Goal: Complete application form

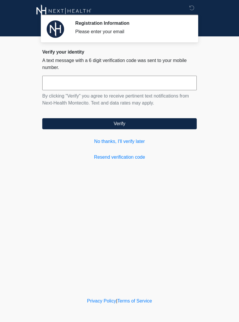
click at [67, 76] on input "text" at bounding box center [119, 83] width 154 height 15
type input "******"
click at [56, 124] on button "Verify" at bounding box center [119, 123] width 154 height 11
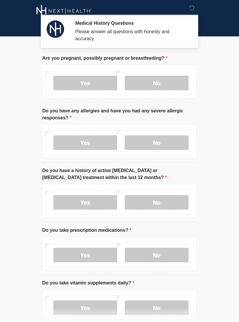
click at [155, 84] on label "No" at bounding box center [157, 83] width 64 height 15
click at [149, 144] on label "No" at bounding box center [157, 142] width 64 height 15
click at [154, 204] on label "No" at bounding box center [157, 202] width 64 height 15
click at [155, 250] on label "No" at bounding box center [157, 255] width 64 height 15
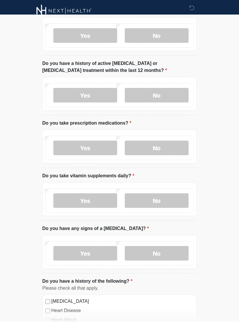
scroll to position [108, 0]
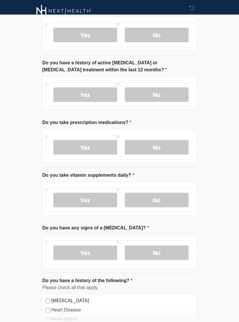
click at [63, 150] on label "Yes" at bounding box center [85, 147] width 64 height 15
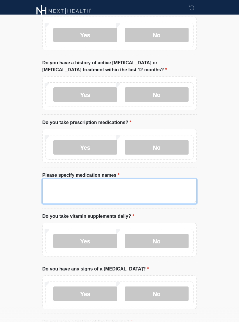
click at [73, 187] on textarea "Please specify medication names" at bounding box center [119, 191] width 154 height 25
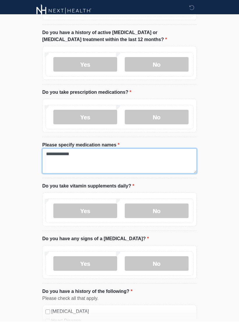
scroll to position [138, 0]
type textarea "**********"
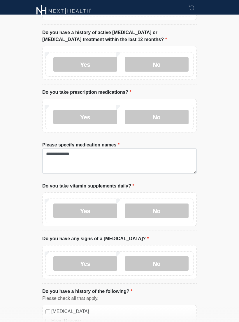
click at [75, 206] on label "Yes" at bounding box center [85, 211] width 64 height 15
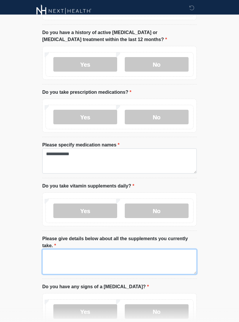
click at [70, 268] on textarea "Please give details below about all the supplements you currently take." at bounding box center [119, 261] width 154 height 25
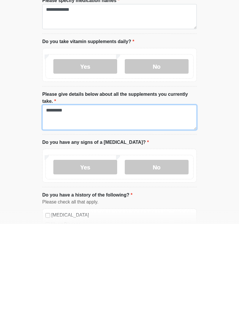
click at [51, 203] on textarea "*********" at bounding box center [119, 215] width 154 height 25
type textarea "*********"
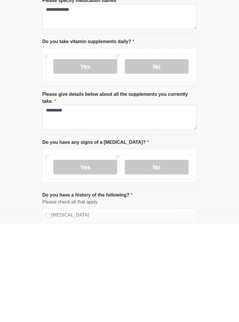
click at [145, 258] on label "No" at bounding box center [157, 265] width 64 height 15
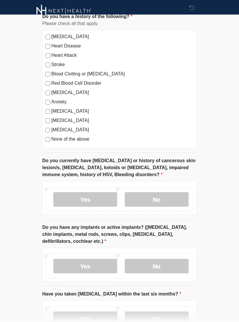
scroll to position [461, 0]
click at [149, 199] on label "No" at bounding box center [157, 199] width 64 height 15
click at [159, 255] on div "Yes No" at bounding box center [119, 266] width 148 height 24
click at [143, 265] on label "No" at bounding box center [157, 266] width 64 height 15
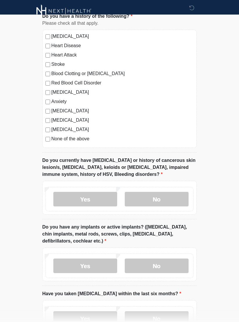
click at [145, 312] on label "No" at bounding box center [157, 318] width 64 height 15
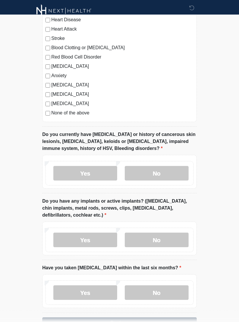
scroll to position [514, 0]
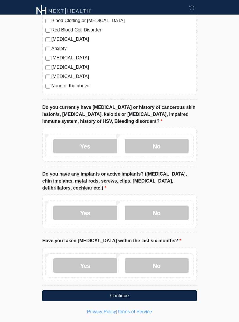
click at [71, 290] on button "Continue" at bounding box center [119, 295] width 154 height 11
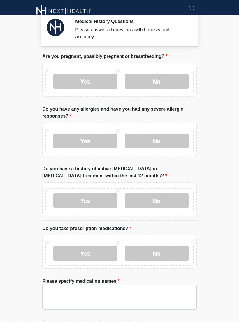
scroll to position [0, 0]
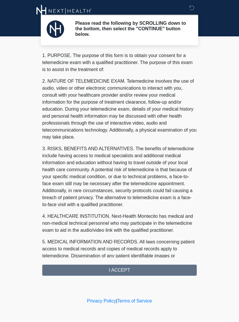
click at [66, 266] on div "1. PURPOSE. The purpose of this form is to obtain your consent for a telemedici…" at bounding box center [119, 164] width 154 height 224
click at [66, 270] on div "1. PURPOSE. The purpose of this form is to obtain your consent for a telemedici…" at bounding box center [119, 164] width 154 height 224
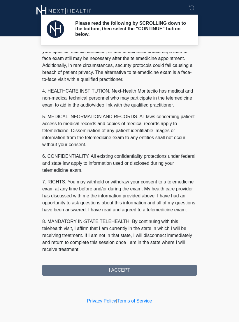
click at [71, 266] on div "1. PURPOSE. The purpose of this form is to obtain your consent for a telemedici…" at bounding box center [119, 164] width 154 height 224
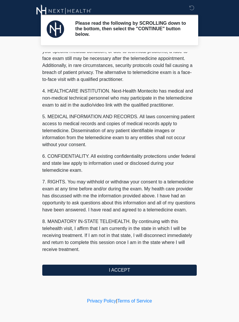
click at [78, 270] on button "I ACCEPT" at bounding box center [119, 270] width 154 height 11
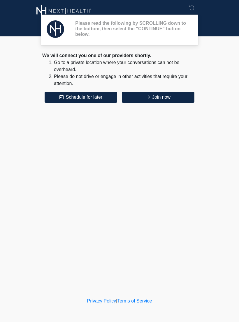
click at [80, 265] on div "Please read the following by SCROLLING down to the bottom, then select the "CON…" at bounding box center [119, 148] width 175 height 285
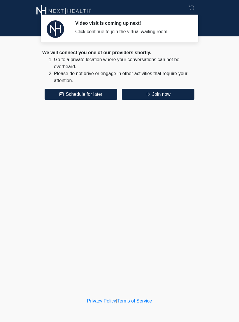
click at [175, 95] on button "Join now" at bounding box center [158, 94] width 73 height 11
click at [176, 97] on button "Join now" at bounding box center [158, 94] width 73 height 11
